Goal: Check status: Check status

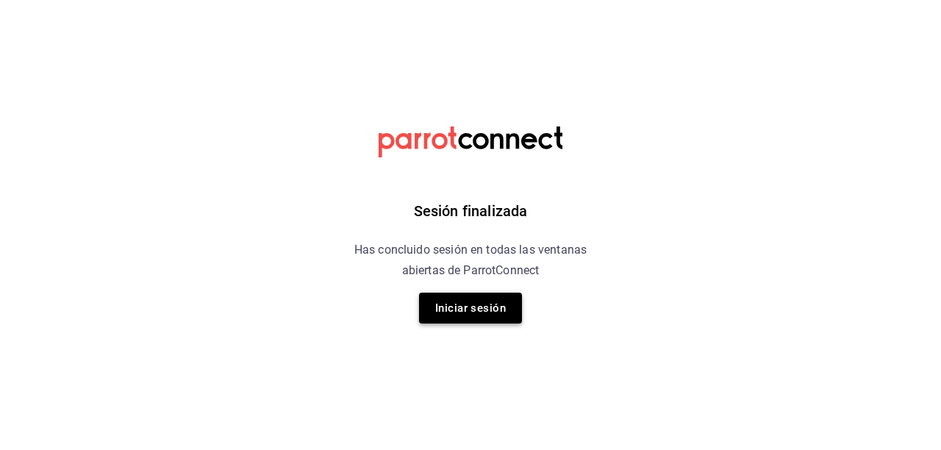
click at [505, 302] on button "Iniciar sesión" at bounding box center [470, 308] width 103 height 31
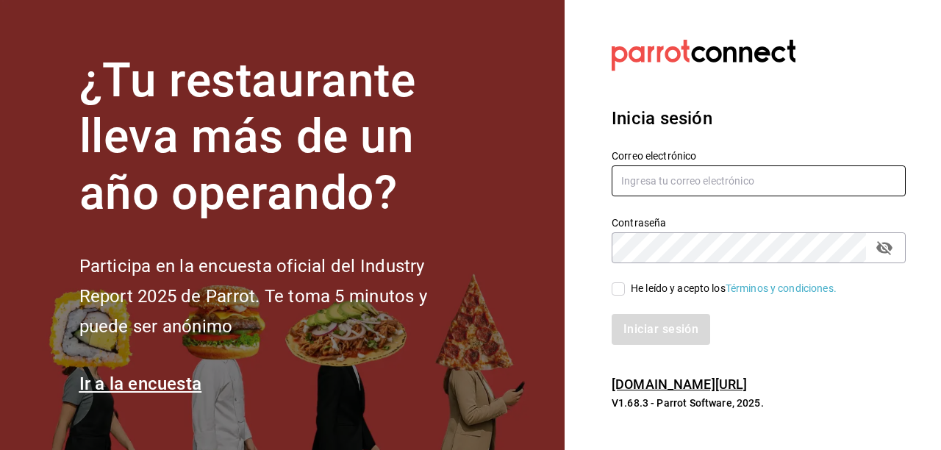
type input "hotaru@grupocosteno.com"
click at [613, 292] on input "He leído y acepto los Términos y condiciones." at bounding box center [618, 288] width 13 height 13
checkbox input "true"
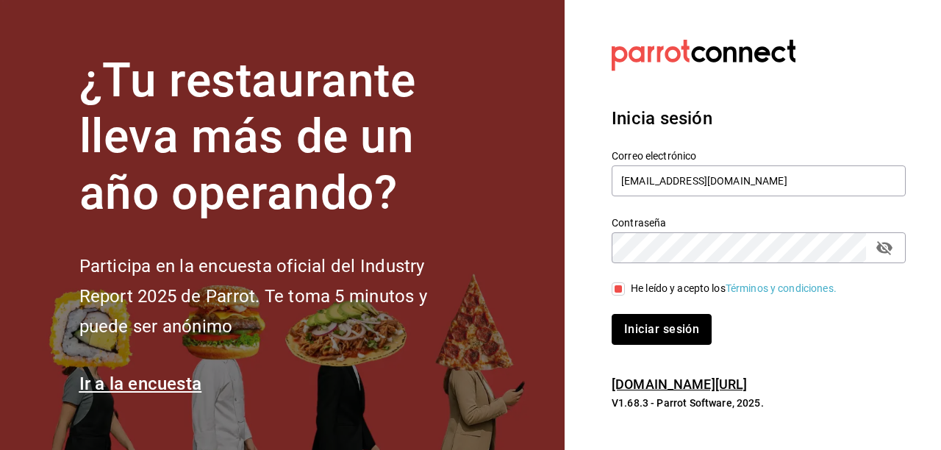
click at [652, 326] on button "Iniciar sesión" at bounding box center [662, 329] width 100 height 31
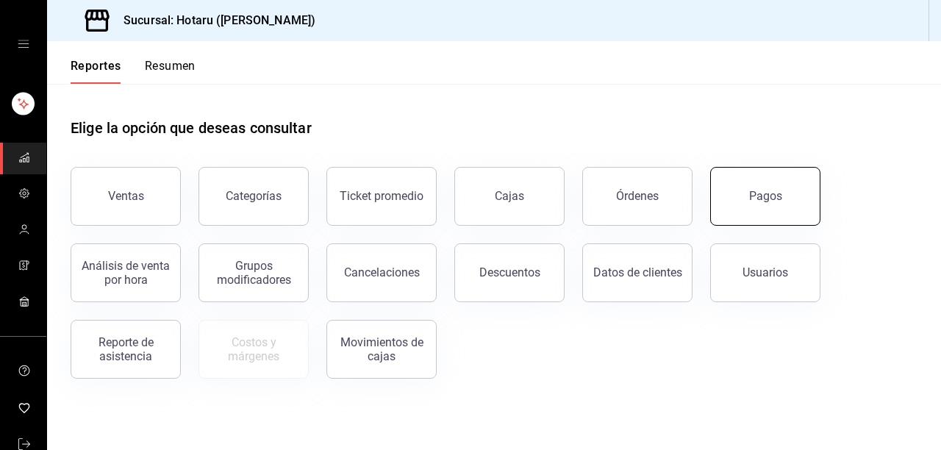
click at [778, 190] on div "Pagos" at bounding box center [765, 196] width 33 height 14
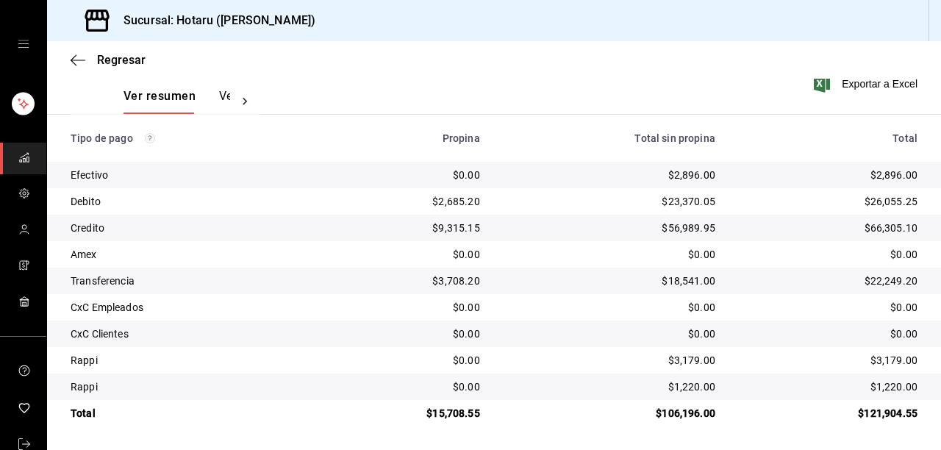
scroll to position [226, 0]
click at [74, 60] on icon "button" at bounding box center [78, 60] width 15 height 13
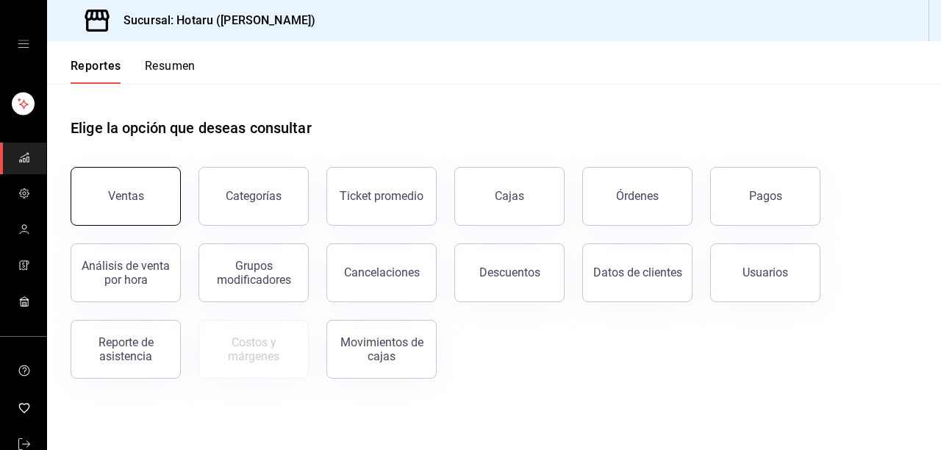
click at [141, 201] on div "Ventas" at bounding box center [126, 196] width 36 height 14
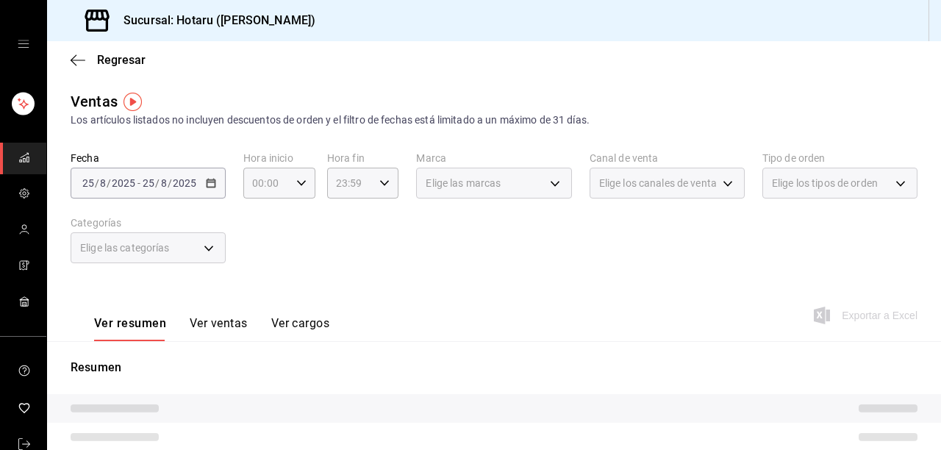
click at [231, 318] on button "Ver ventas" at bounding box center [219, 328] width 58 height 25
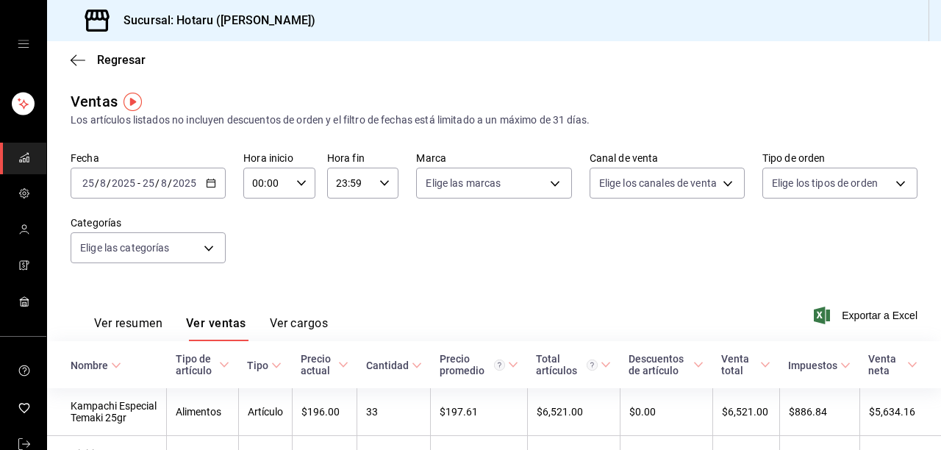
click at [70, 64] on div "Regresar" at bounding box center [494, 60] width 894 height 38
click at [81, 59] on icon "button" at bounding box center [78, 60] width 15 height 13
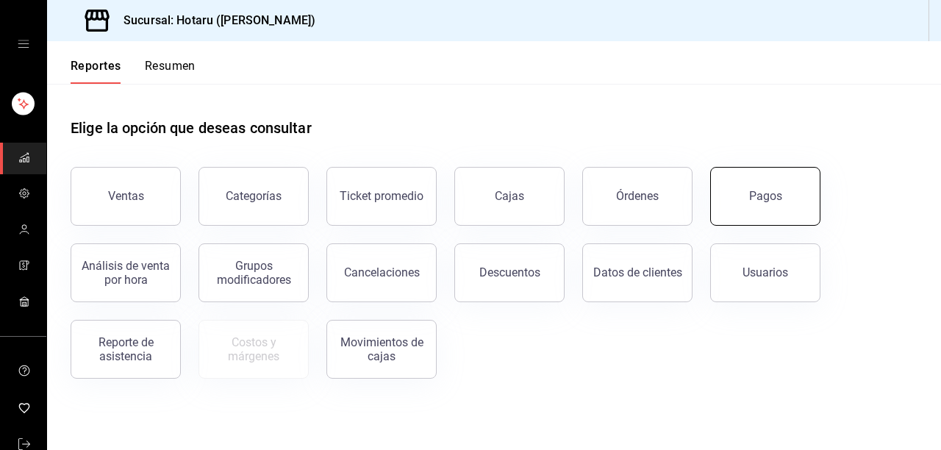
click at [757, 192] on div "Pagos" at bounding box center [765, 196] width 33 height 14
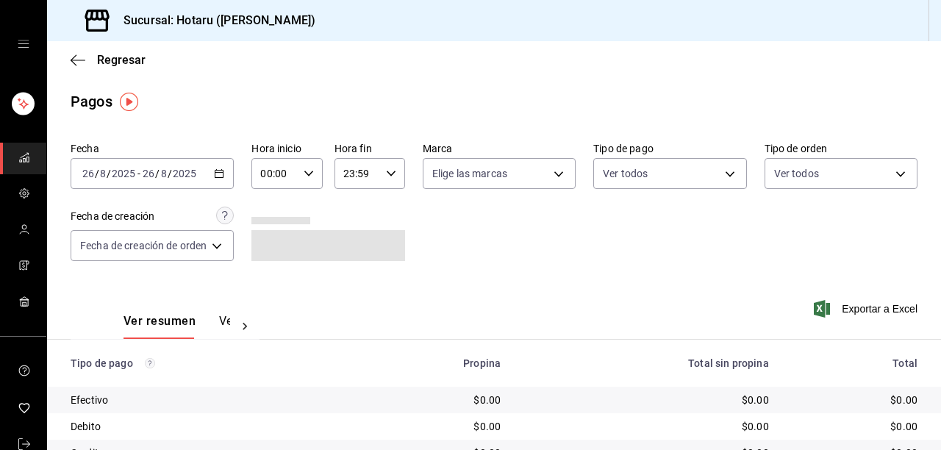
click at [229, 171] on div "2025-08-26 26 / 8 / 2025 - 2025-08-26 26 / 8 / 2025" at bounding box center [152, 173] width 163 height 31
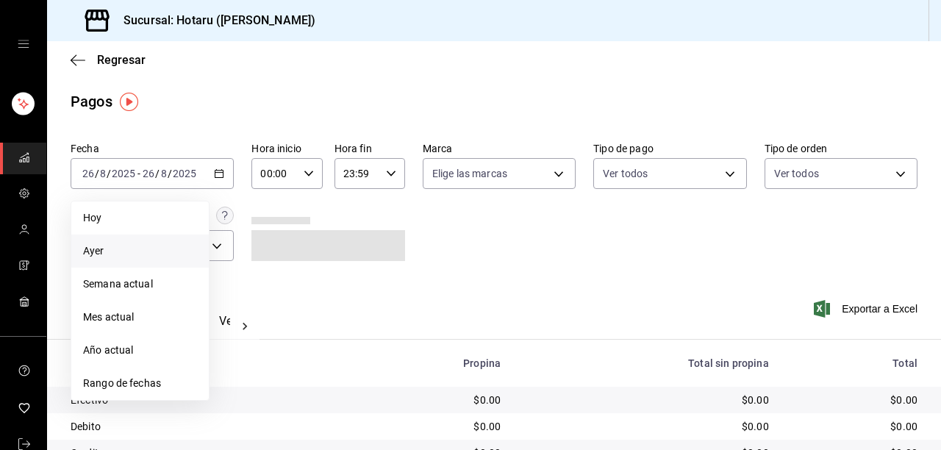
click at [117, 247] on span "Ayer" at bounding box center [140, 250] width 114 height 15
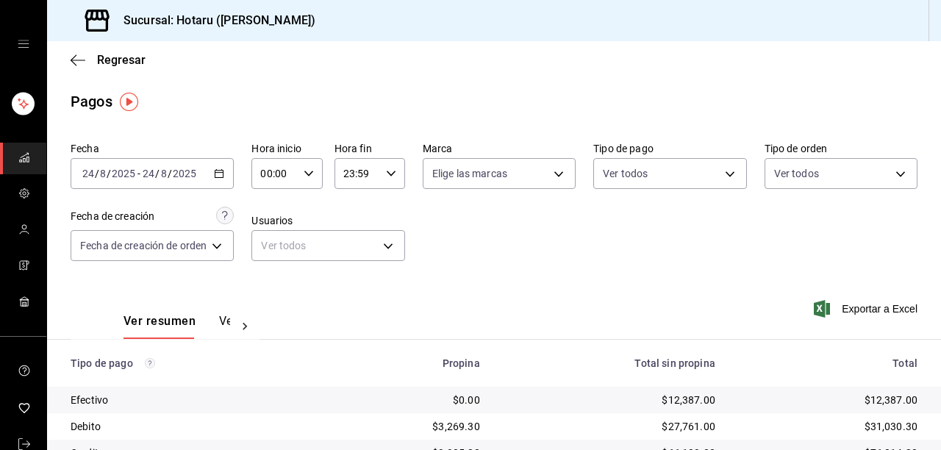
click at [224, 177] on \(Stroke\) "button" at bounding box center [219, 174] width 9 height 8
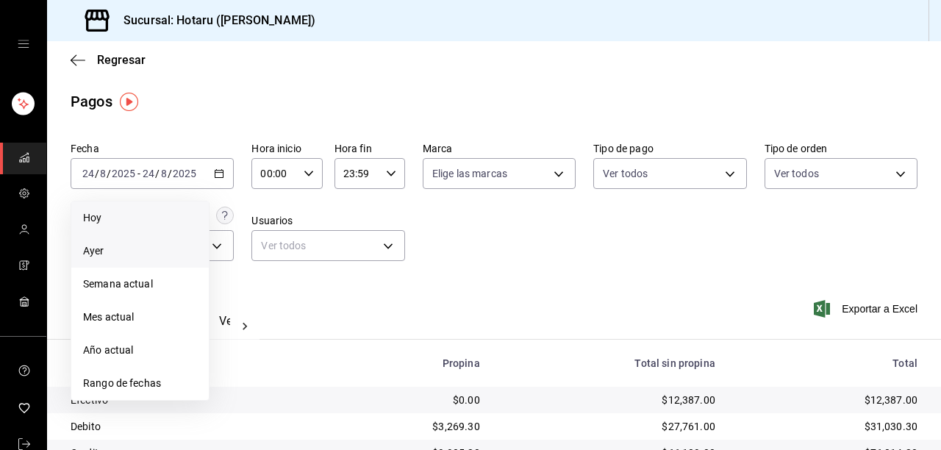
click at [132, 216] on span "Hoy" at bounding box center [140, 217] width 114 height 15
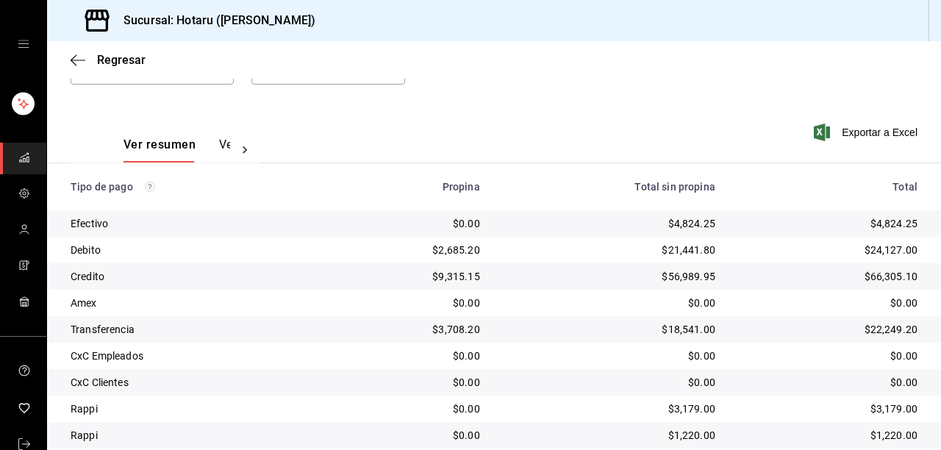
scroll to position [226, 0]
